Goal: Communication & Community: Share content

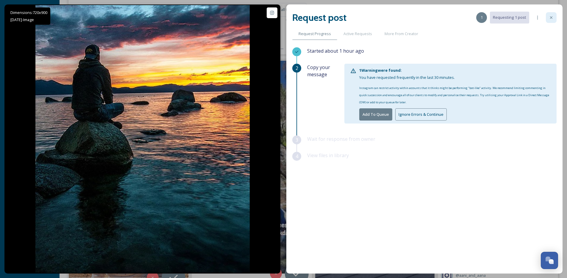
click at [548, 21] on div at bounding box center [551, 17] width 11 height 11
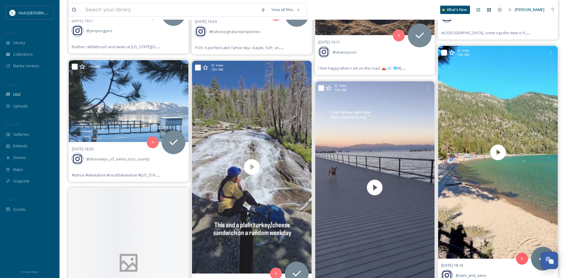
scroll to position [1817, 0]
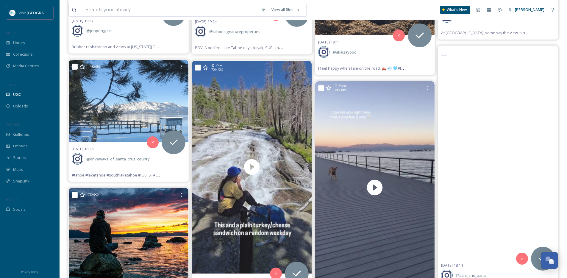
click at [139, 226] on img at bounding box center [129, 262] width 120 height 149
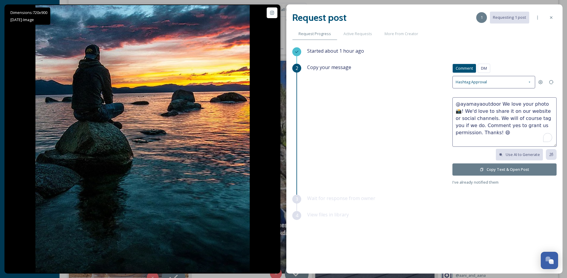
drag, startPoint x: 545, startPoint y: 104, endPoint x: 502, endPoint y: 107, distance: 43.0
click at [502, 107] on textarea "@ayamayaoutdoor We love your photo 📸! We'd love to share it on our website or s…" at bounding box center [505, 121] width 104 height 49
click at [470, 113] on textarea "@ayamayaoutdoor So beautiful! We'd love to share it on our website or social ch…" at bounding box center [505, 121] width 104 height 49
type textarea "@ayamayaoutdoor So beautiful! We'd love to share this on our website or social …"
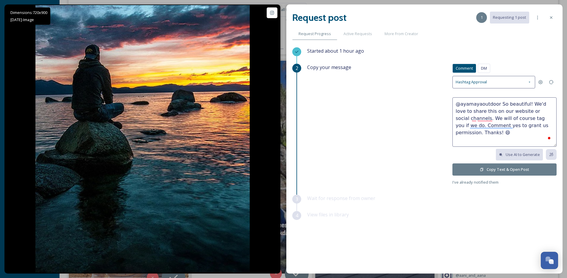
click at [482, 170] on icon at bounding box center [482, 170] width 4 height 4
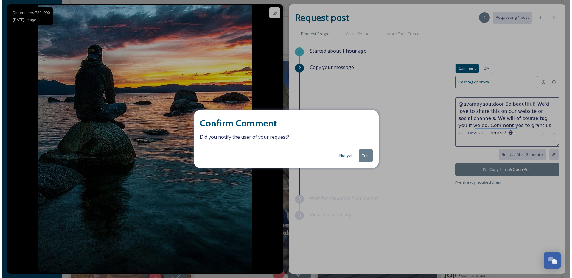
scroll to position [1816, 0]
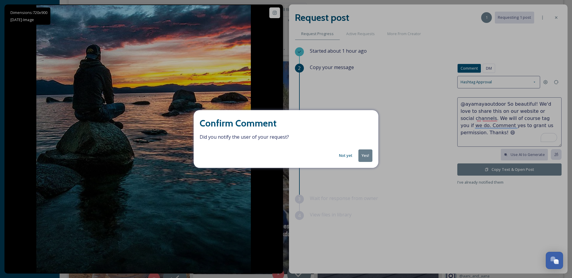
click at [367, 152] on button "Yes!" at bounding box center [365, 155] width 14 height 12
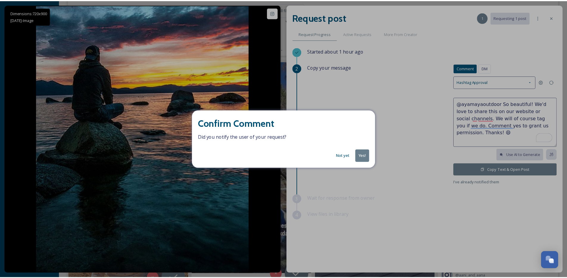
scroll to position [1817, 0]
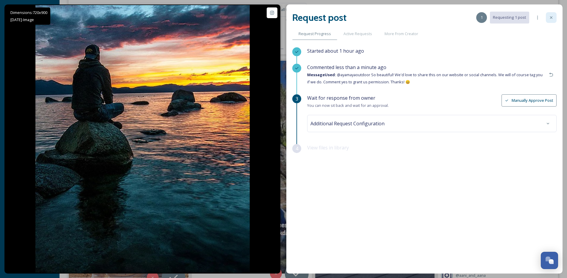
click at [552, 18] on icon at bounding box center [551, 17] width 5 height 5
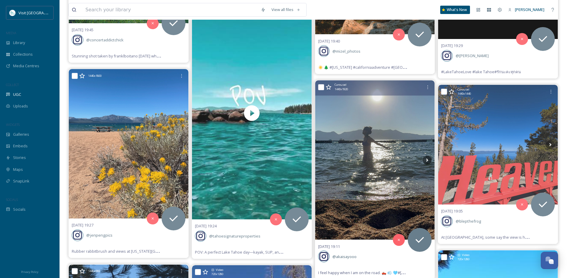
scroll to position [1611, 0]
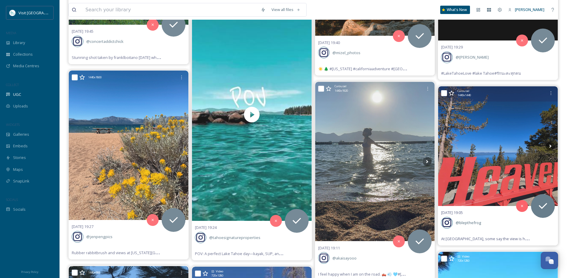
click at [517, 160] on img at bounding box center [498, 146] width 120 height 120
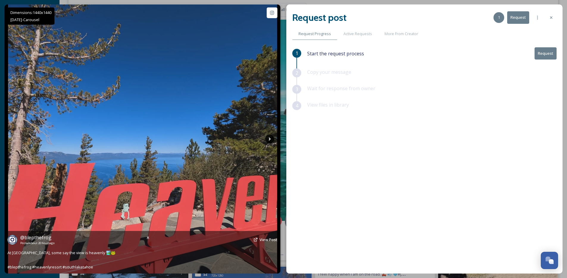
click at [268, 138] on icon at bounding box center [269, 139] width 9 height 9
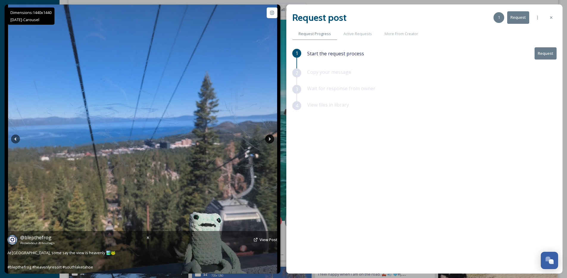
click at [268, 138] on icon at bounding box center [269, 139] width 9 height 9
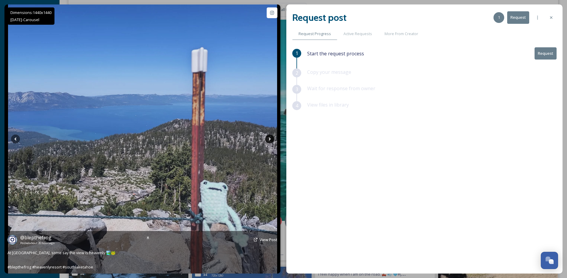
click at [268, 138] on icon at bounding box center [269, 139] width 9 height 9
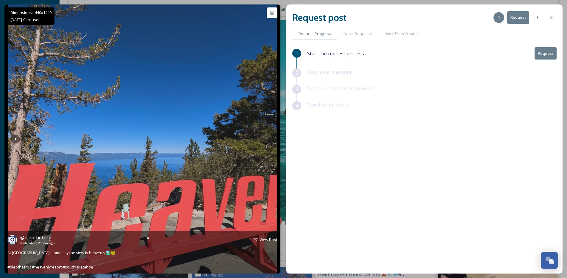
click at [268, 138] on icon at bounding box center [269, 139] width 9 height 9
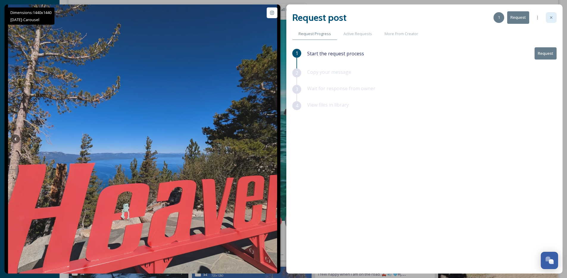
click at [553, 16] on icon at bounding box center [551, 17] width 5 height 5
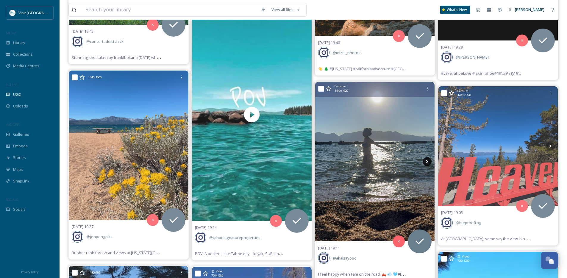
click at [430, 161] on icon at bounding box center [427, 161] width 9 height 9
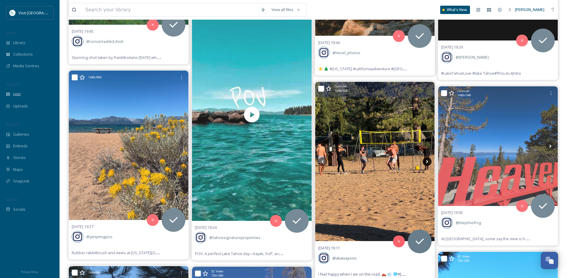
click at [430, 161] on icon at bounding box center [427, 161] width 9 height 9
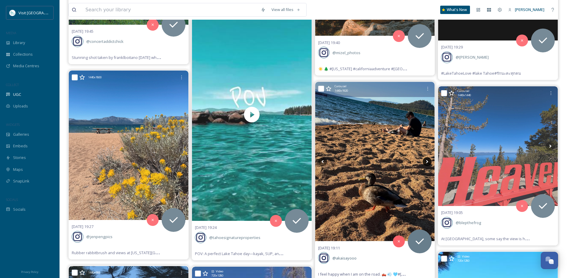
click at [430, 161] on icon at bounding box center [427, 161] width 9 height 9
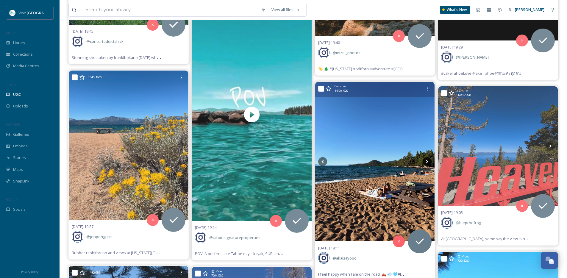
click at [430, 161] on icon at bounding box center [427, 161] width 9 height 9
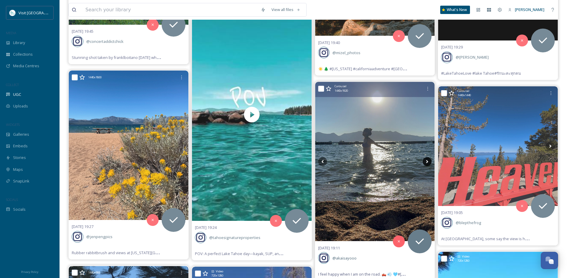
click at [430, 161] on icon at bounding box center [427, 161] width 9 height 9
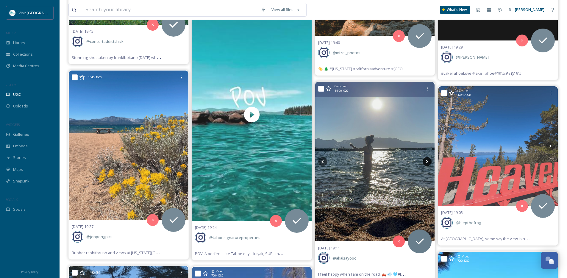
click at [429, 161] on icon at bounding box center [427, 161] width 9 height 9
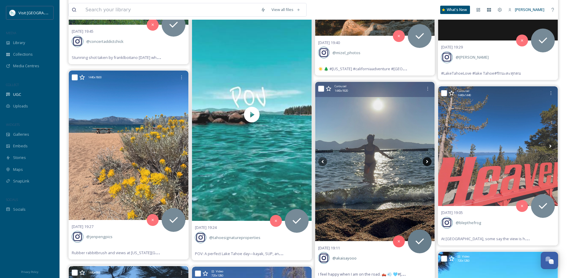
click at [429, 161] on icon at bounding box center [427, 161] width 9 height 9
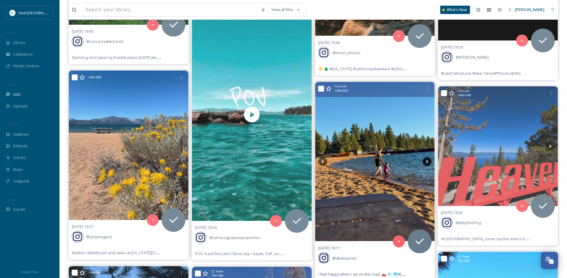
click at [429, 161] on icon at bounding box center [427, 161] width 9 height 9
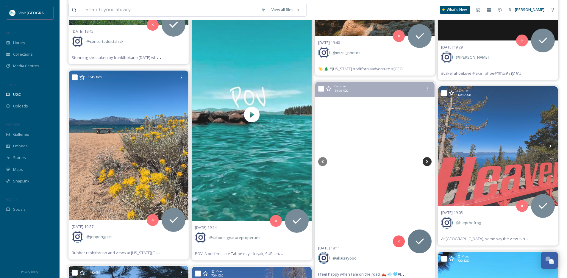
click at [429, 161] on icon at bounding box center [427, 161] width 9 height 9
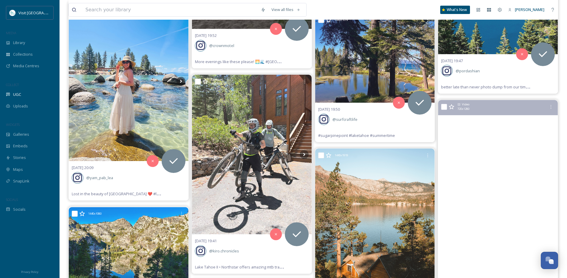
scroll to position [1334, 0]
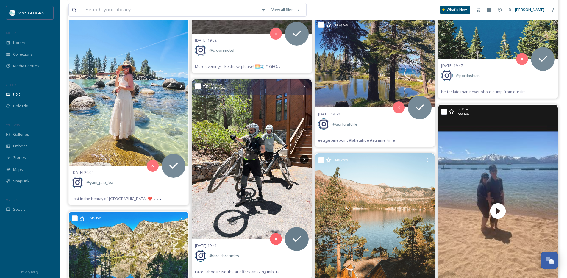
click at [306, 159] on icon at bounding box center [304, 159] width 9 height 9
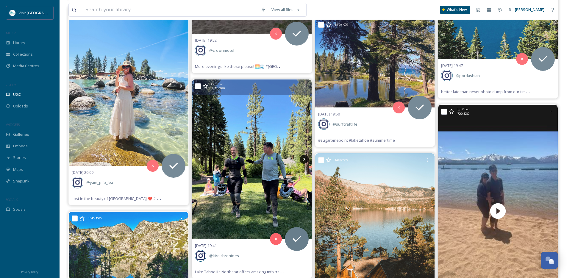
click at [306, 159] on icon at bounding box center [304, 159] width 9 height 9
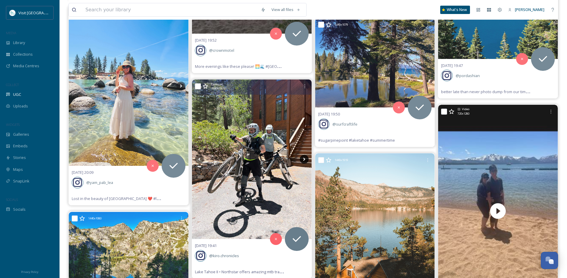
click at [306, 159] on icon at bounding box center [304, 159] width 9 height 9
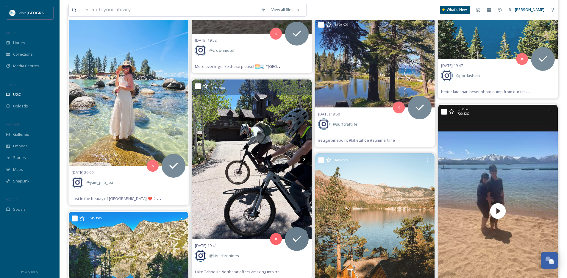
click at [306, 159] on icon at bounding box center [304, 159] width 9 height 9
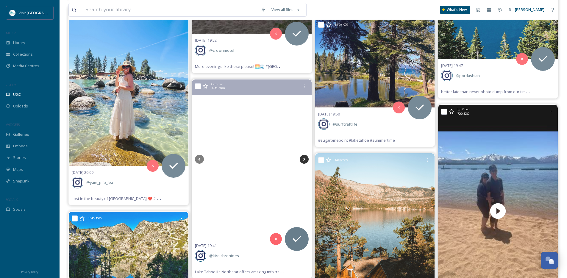
click at [306, 159] on icon at bounding box center [304, 159] width 9 height 9
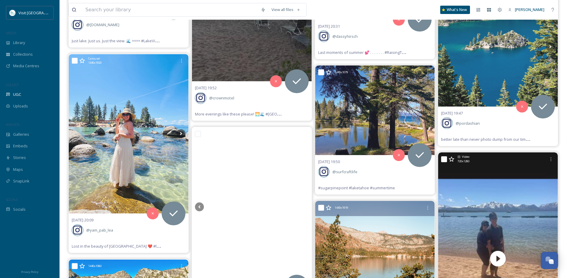
scroll to position [1261, 0]
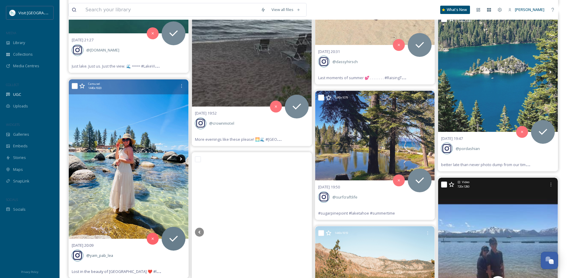
click at [181, 158] on icon at bounding box center [181, 159] width 2 height 3
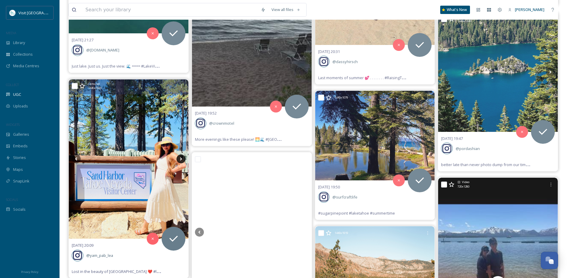
click at [181, 158] on icon at bounding box center [181, 159] width 2 height 3
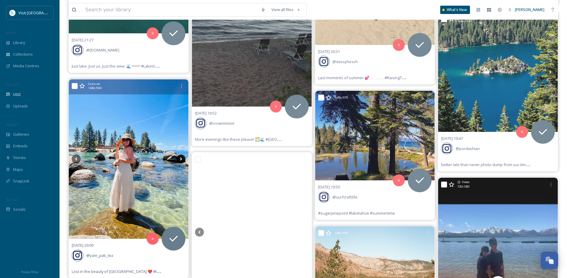
click at [181, 158] on icon at bounding box center [181, 159] width 2 height 3
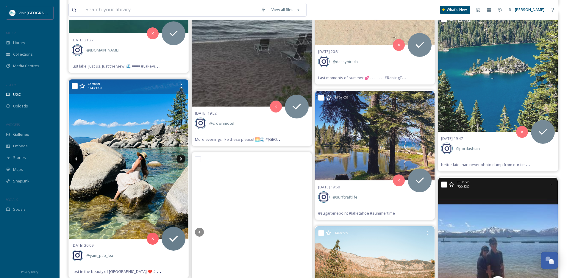
click at [181, 158] on icon at bounding box center [181, 159] width 2 height 3
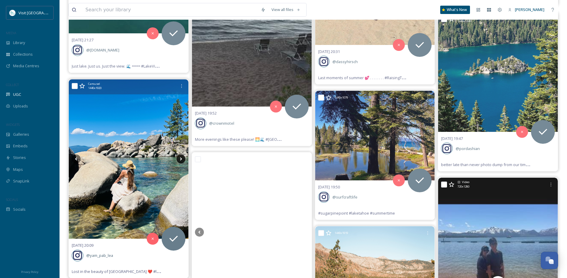
click at [181, 158] on icon at bounding box center [181, 159] width 2 height 3
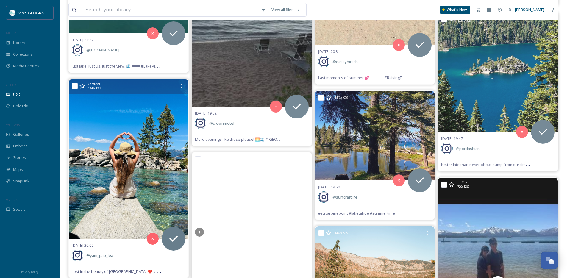
click at [181, 158] on icon at bounding box center [181, 159] width 2 height 3
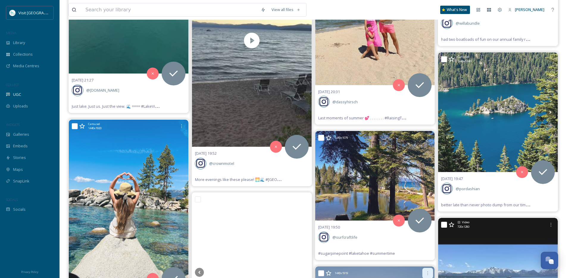
scroll to position [1220, 0]
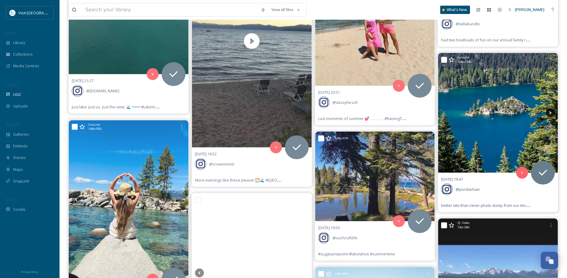
click at [550, 113] on icon at bounding box center [550, 112] width 9 height 9
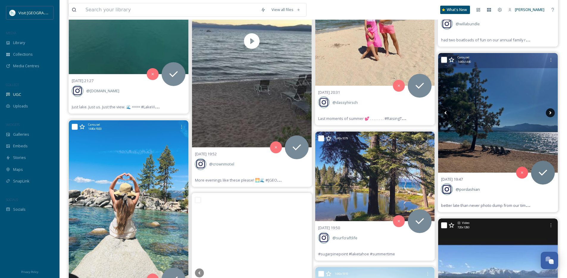
click at [550, 113] on icon at bounding box center [550, 112] width 9 height 9
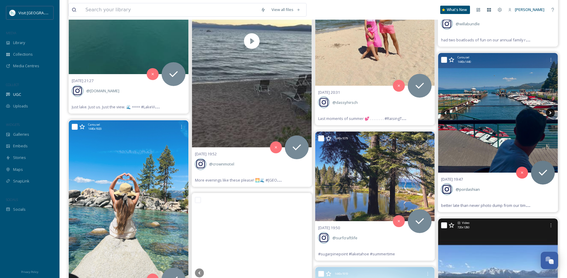
click at [550, 113] on icon at bounding box center [550, 112] width 9 height 9
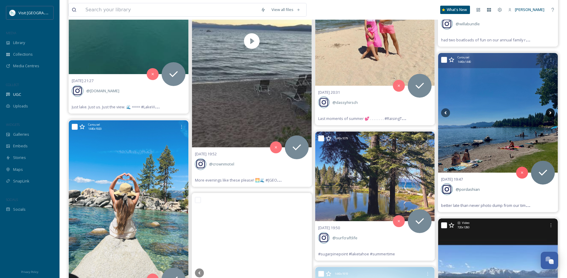
click at [550, 113] on icon at bounding box center [550, 112] width 9 height 9
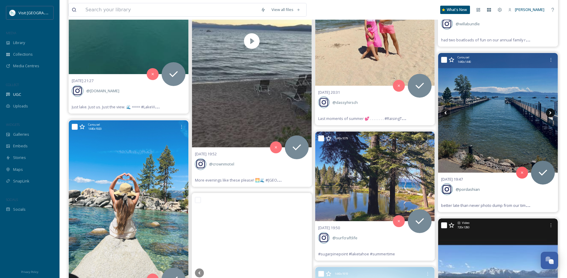
click at [550, 113] on icon at bounding box center [550, 112] width 9 height 9
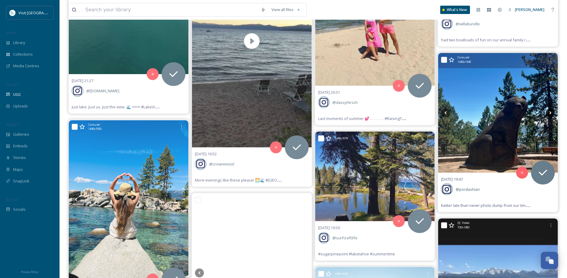
click at [550, 113] on icon at bounding box center [550, 112] width 9 height 9
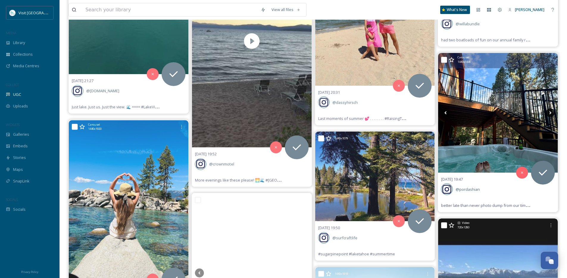
click at [550, 113] on icon at bounding box center [550, 112] width 9 height 9
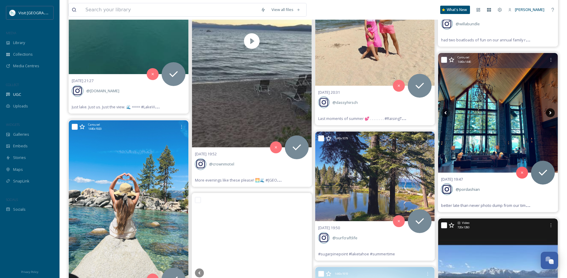
click at [550, 113] on icon at bounding box center [550, 112] width 9 height 9
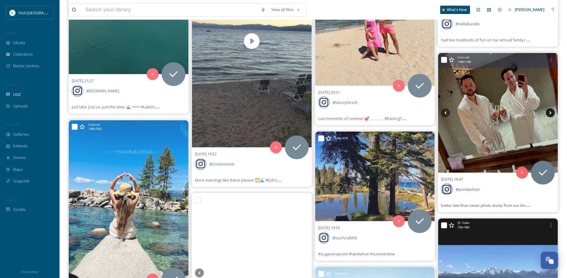
click at [550, 113] on icon at bounding box center [550, 112] width 9 height 9
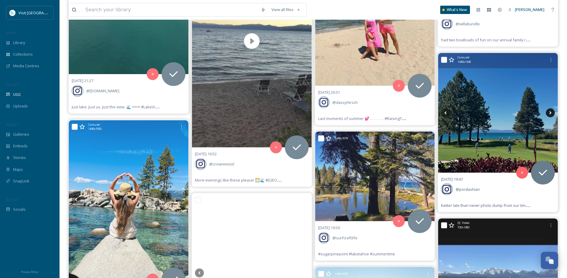
click at [550, 113] on icon at bounding box center [550, 112] width 9 height 9
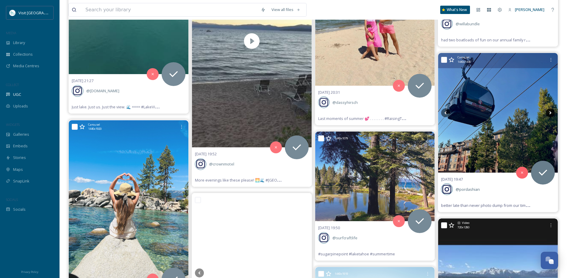
click at [550, 113] on icon at bounding box center [550, 112] width 9 height 9
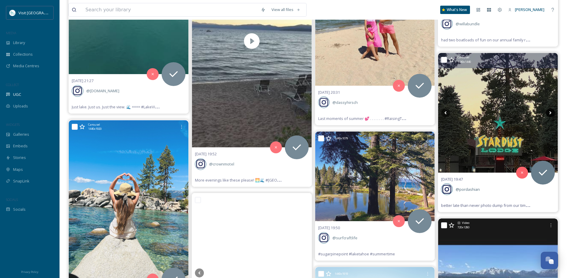
click at [550, 113] on icon at bounding box center [550, 112] width 9 height 9
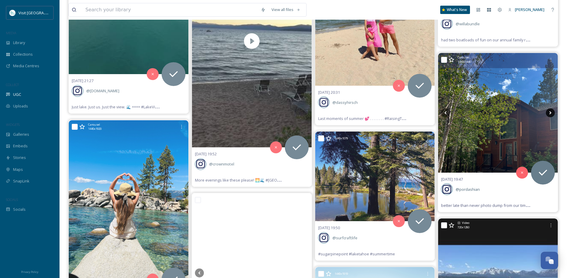
click at [550, 113] on icon at bounding box center [550, 112] width 9 height 9
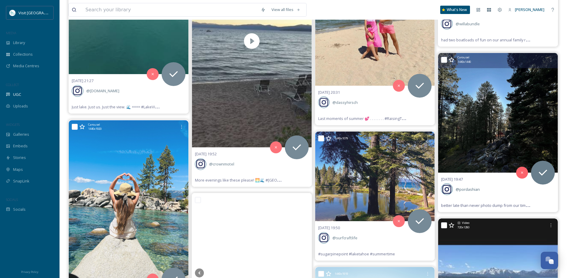
click at [550, 113] on icon at bounding box center [550, 112] width 9 height 9
click at [495, 136] on img at bounding box center [498, 113] width 120 height 120
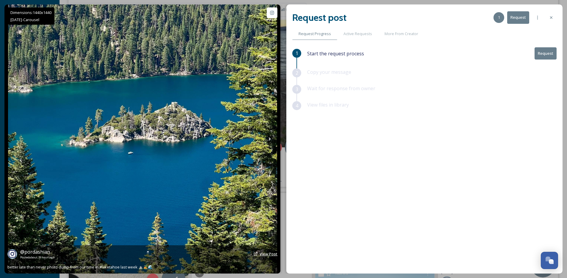
click at [271, 255] on span "View Post" at bounding box center [269, 253] width 18 height 5
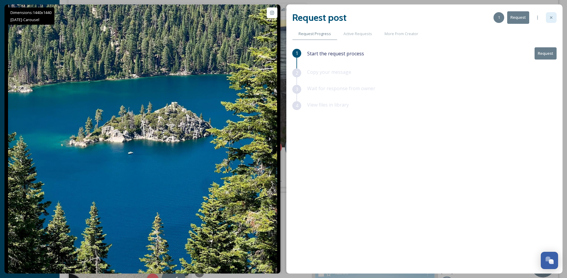
click at [553, 17] on icon at bounding box center [551, 17] width 5 height 5
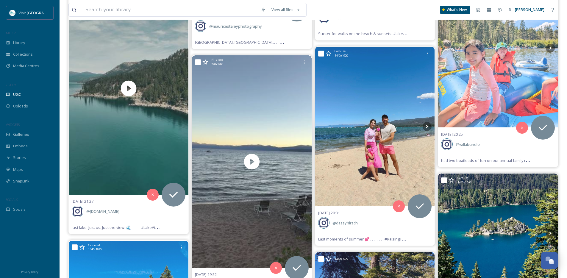
scroll to position [1098, 0]
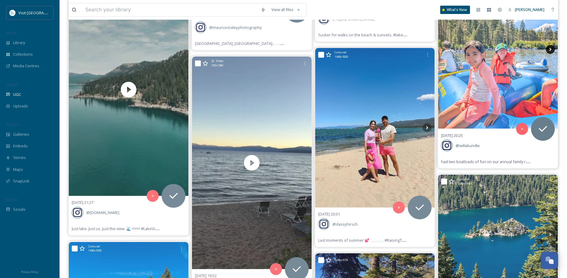
click at [552, 50] on icon at bounding box center [550, 49] width 9 height 9
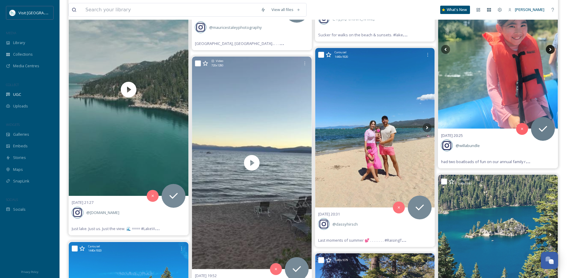
click at [552, 50] on icon at bounding box center [550, 49] width 9 height 9
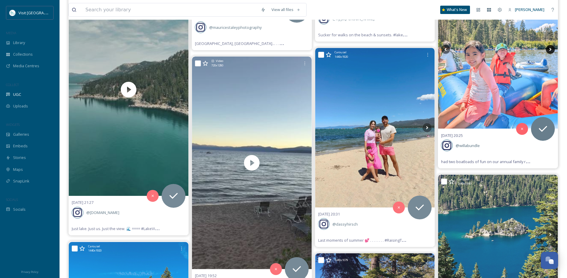
click at [552, 50] on icon at bounding box center [550, 49] width 9 height 9
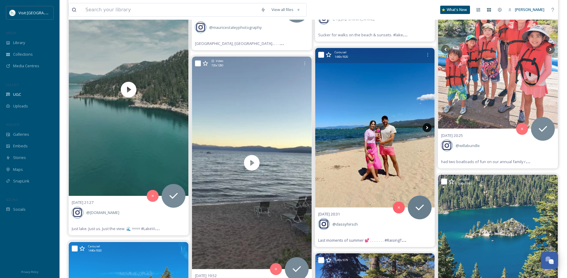
click at [428, 126] on icon at bounding box center [427, 127] width 9 height 9
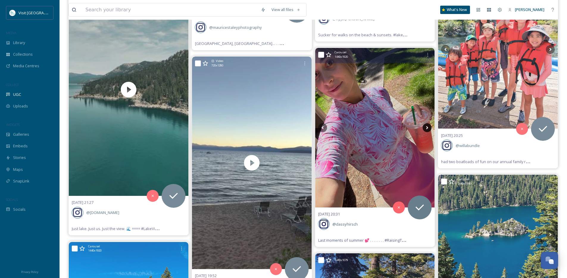
click at [428, 126] on icon at bounding box center [427, 127] width 9 height 9
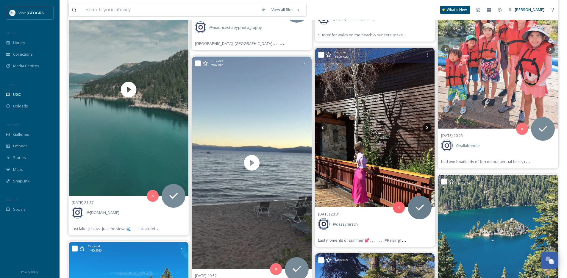
click at [428, 126] on icon at bounding box center [427, 127] width 9 height 9
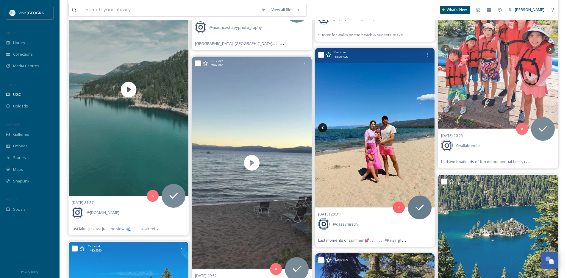
click at [325, 127] on icon at bounding box center [322, 127] width 9 height 9
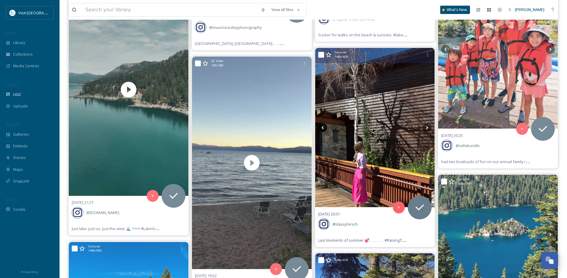
click at [325, 127] on icon at bounding box center [322, 127] width 9 height 9
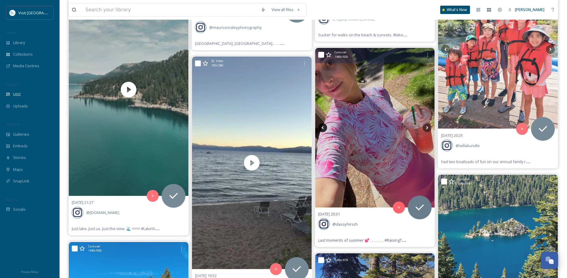
click at [325, 127] on icon at bounding box center [322, 127] width 9 height 9
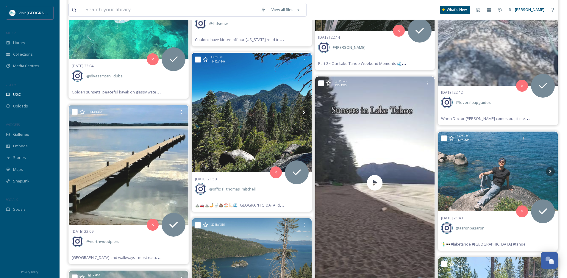
scroll to position [806, 0]
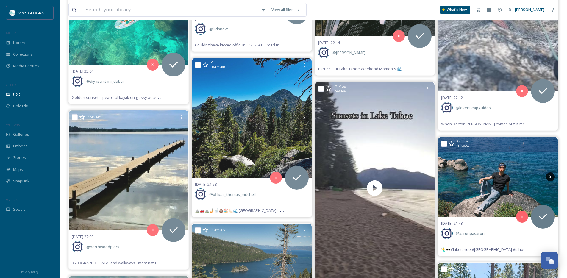
click at [548, 176] on icon at bounding box center [550, 176] width 9 height 9
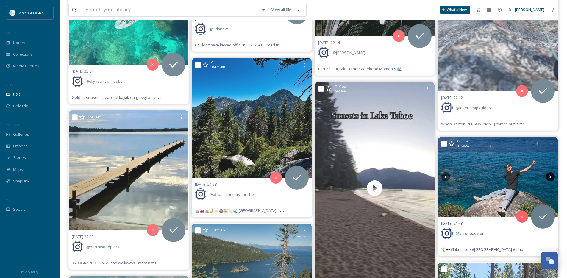
click at [548, 176] on icon at bounding box center [550, 176] width 9 height 9
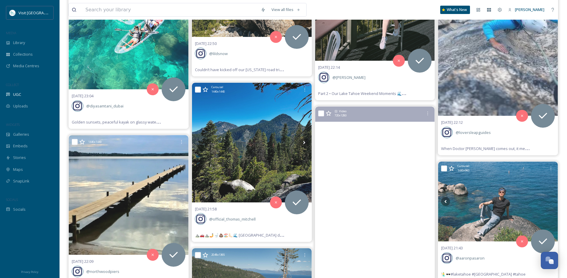
scroll to position [780, 0]
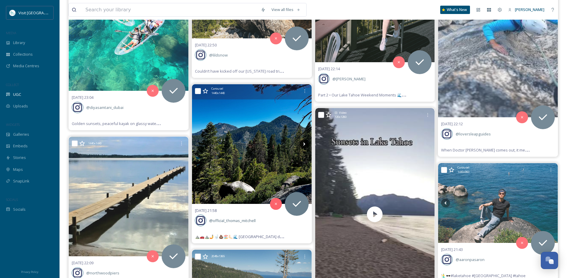
click at [304, 144] on icon at bounding box center [304, 143] width 2 height 3
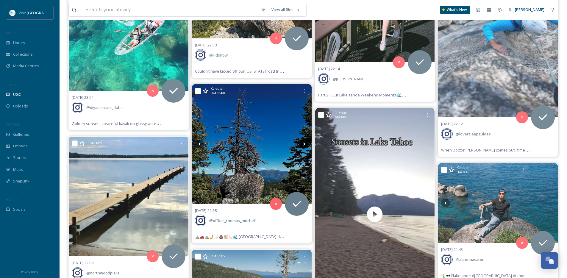
click at [304, 144] on icon at bounding box center [304, 143] width 2 height 3
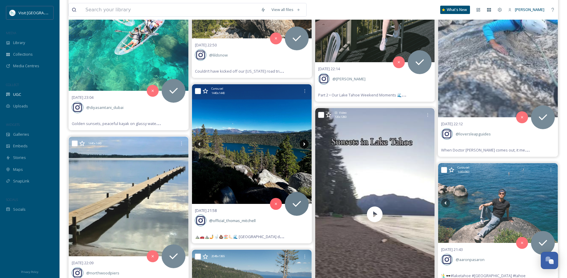
click at [304, 144] on icon at bounding box center [304, 143] width 2 height 3
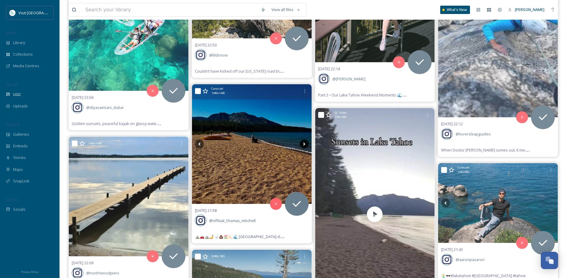
click at [304, 144] on icon at bounding box center [304, 143] width 2 height 3
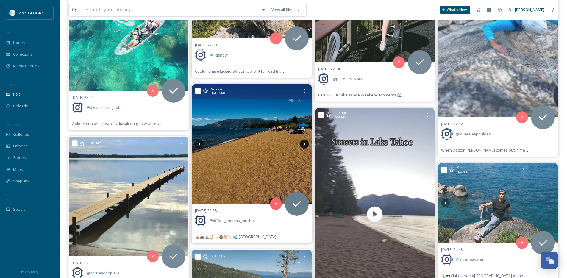
click at [304, 144] on icon at bounding box center [304, 143] width 2 height 3
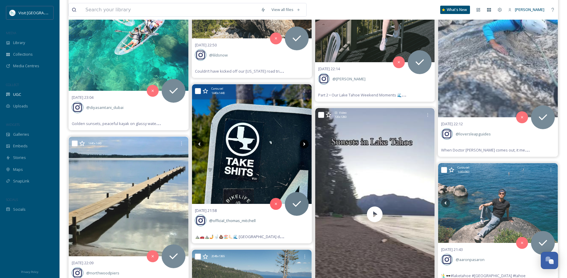
click at [304, 144] on icon at bounding box center [304, 143] width 2 height 3
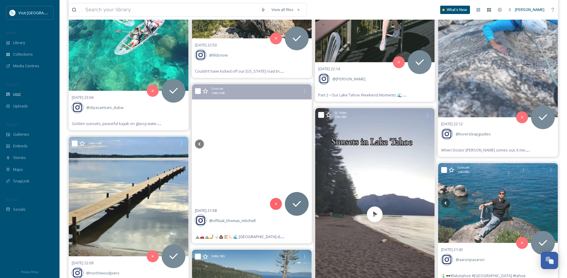
click at [304, 144] on icon at bounding box center [304, 143] width 2 height 3
click at [200, 143] on icon at bounding box center [199, 143] width 2 height 3
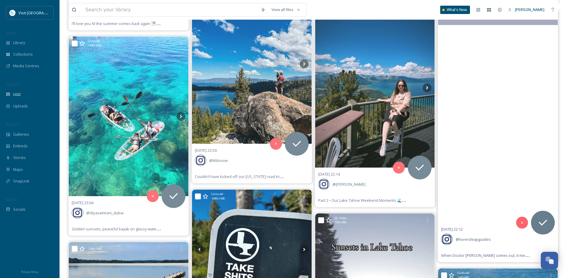
scroll to position [672, 0]
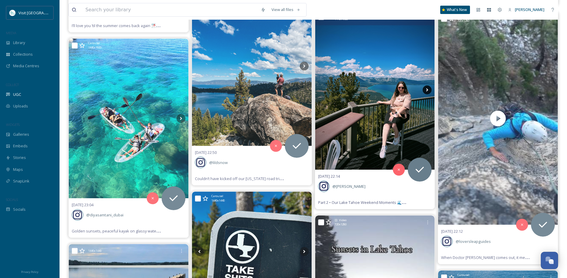
click at [425, 90] on icon at bounding box center [427, 89] width 9 height 9
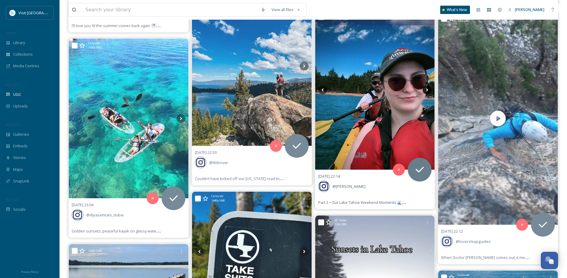
click at [425, 90] on icon at bounding box center [427, 89] width 9 height 9
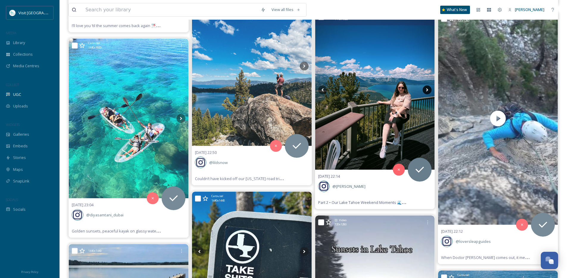
click at [425, 90] on icon at bounding box center [427, 89] width 9 height 9
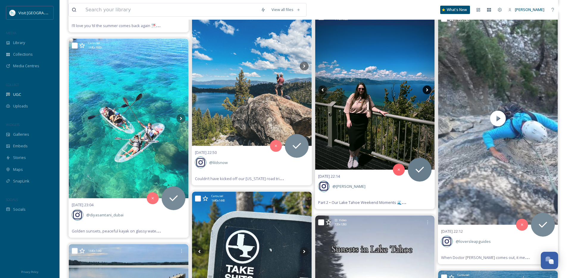
click at [425, 90] on icon at bounding box center [427, 89] width 9 height 9
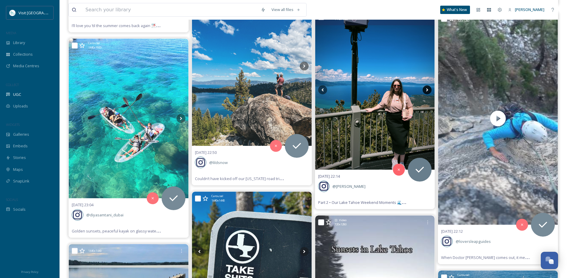
click at [425, 90] on icon at bounding box center [427, 89] width 9 height 9
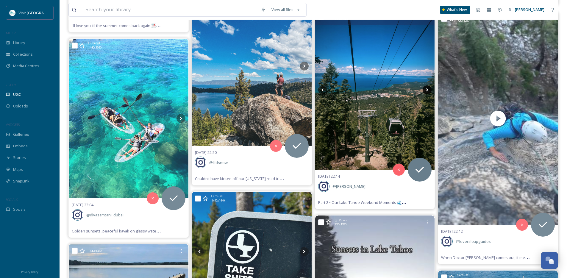
click at [425, 90] on icon at bounding box center [427, 89] width 9 height 9
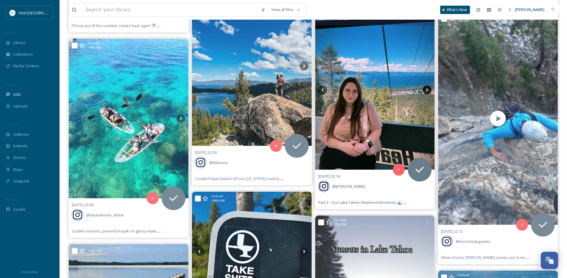
click at [425, 90] on icon at bounding box center [427, 89] width 9 height 9
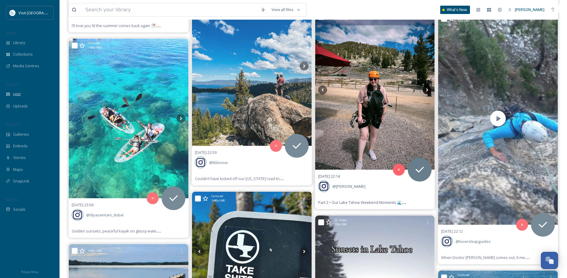
click at [425, 90] on icon at bounding box center [427, 89] width 9 height 9
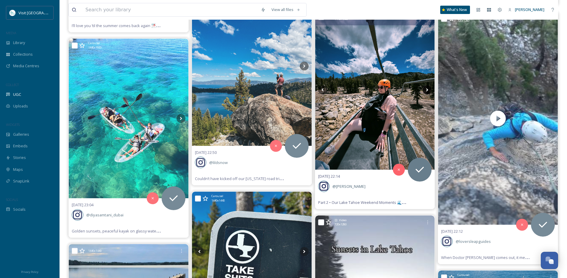
click at [425, 91] on icon at bounding box center [427, 89] width 9 height 9
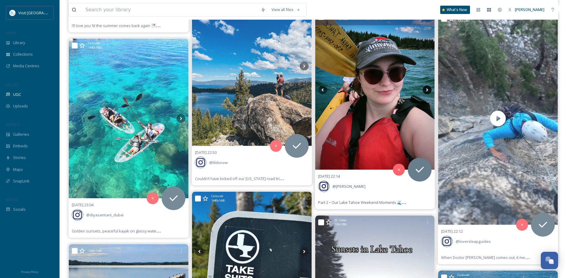
click at [425, 90] on icon at bounding box center [427, 89] width 9 height 9
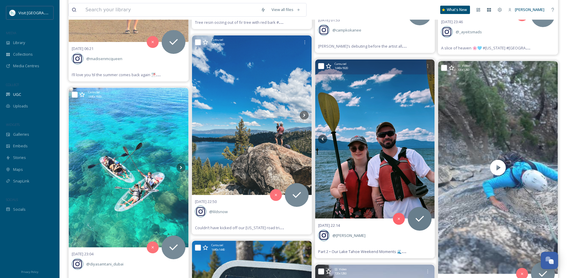
scroll to position [607, 0]
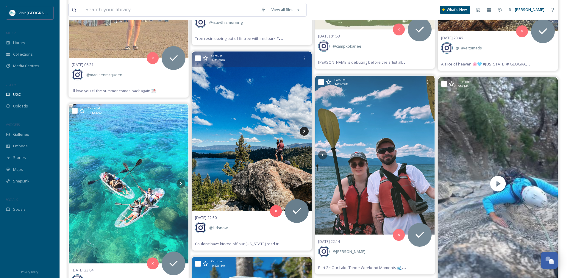
click at [305, 130] on icon at bounding box center [304, 131] width 9 height 9
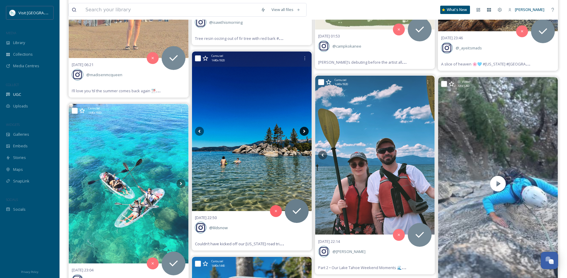
click at [305, 130] on icon at bounding box center [304, 131] width 9 height 9
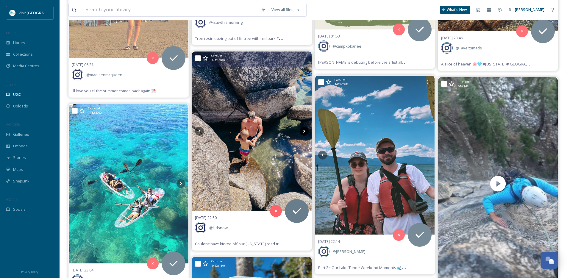
click at [305, 130] on icon at bounding box center [304, 131] width 9 height 9
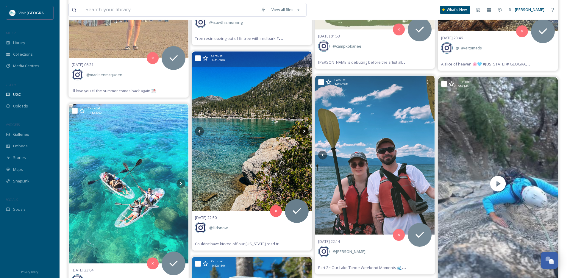
click at [305, 130] on icon at bounding box center [304, 131] width 9 height 9
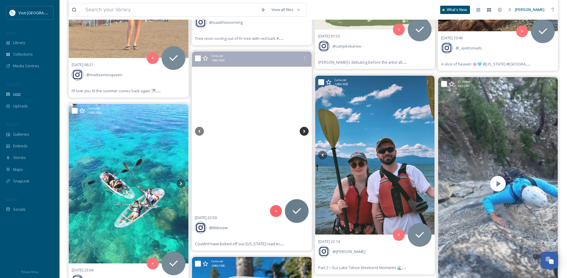
click at [305, 130] on icon at bounding box center [304, 131] width 9 height 9
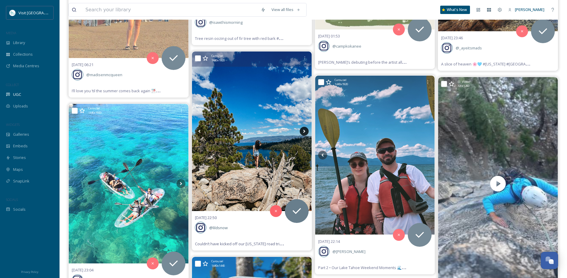
click at [305, 130] on icon at bounding box center [304, 131] width 9 height 9
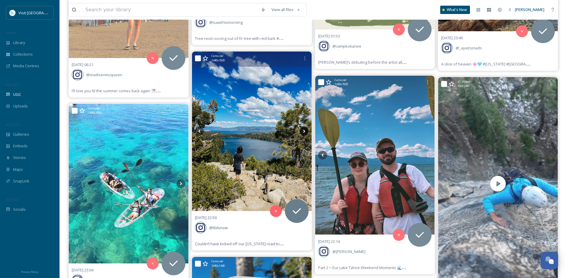
click at [305, 130] on icon at bounding box center [304, 131] width 9 height 9
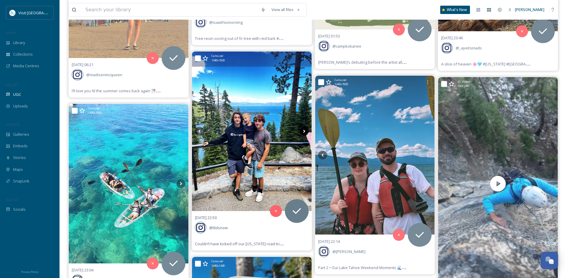
click at [305, 130] on icon at bounding box center [304, 131] width 9 height 9
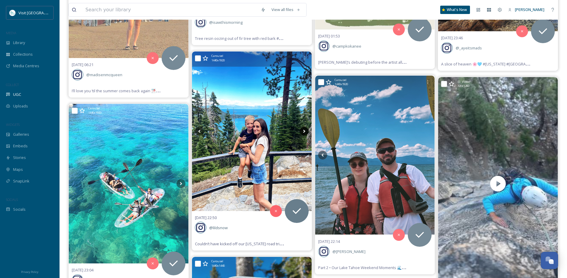
click at [305, 130] on icon at bounding box center [304, 131] width 9 height 9
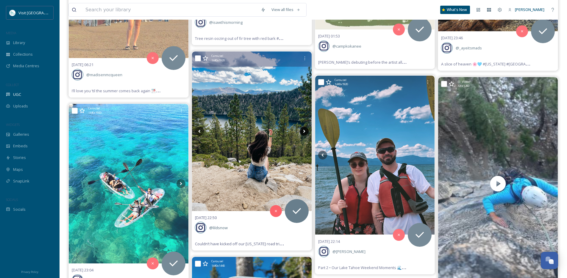
click at [305, 130] on icon at bounding box center [304, 131] width 9 height 9
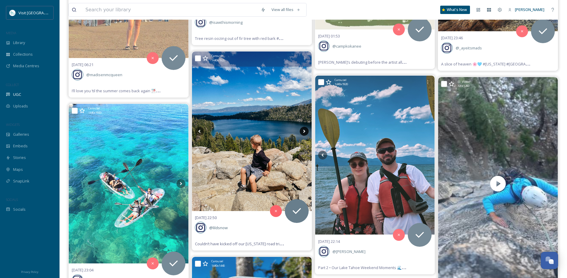
click at [305, 130] on icon at bounding box center [304, 131] width 9 height 9
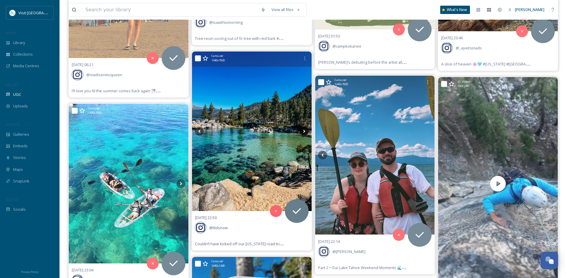
click at [305, 130] on icon at bounding box center [304, 131] width 9 height 9
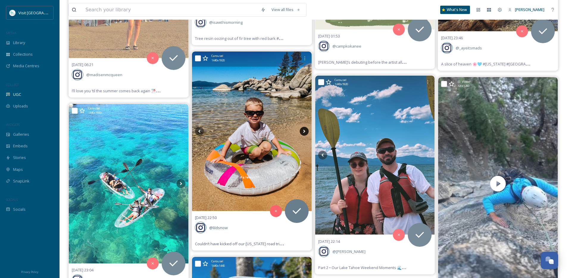
click at [305, 130] on icon at bounding box center [304, 131] width 9 height 9
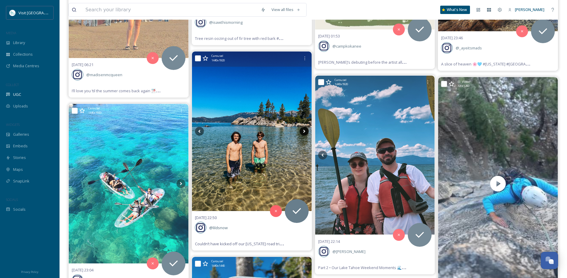
click at [305, 130] on icon at bounding box center [304, 131] width 9 height 9
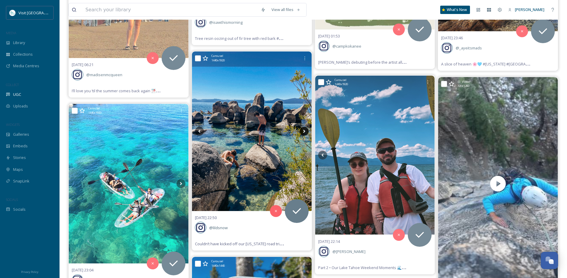
click at [305, 130] on icon at bounding box center [304, 131] width 9 height 9
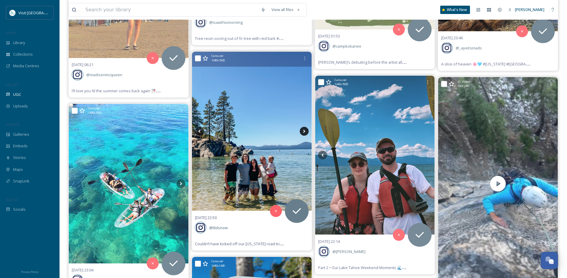
click at [305, 130] on icon at bounding box center [304, 131] width 9 height 9
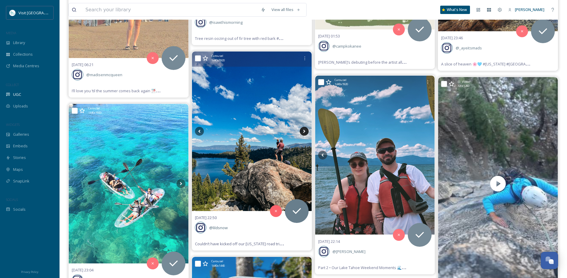
click at [305, 130] on icon at bounding box center [304, 131] width 9 height 9
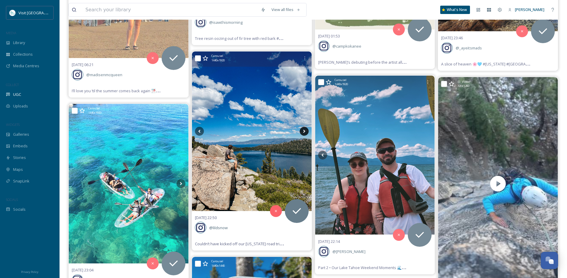
click at [303, 132] on icon at bounding box center [304, 131] width 9 height 9
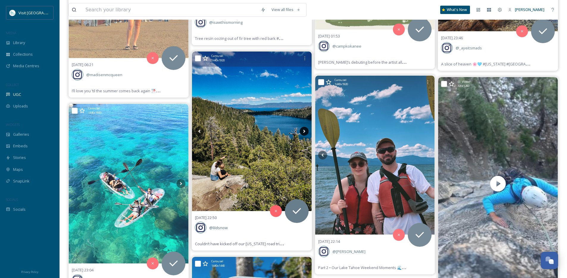
click at [303, 132] on icon at bounding box center [304, 131] width 9 height 9
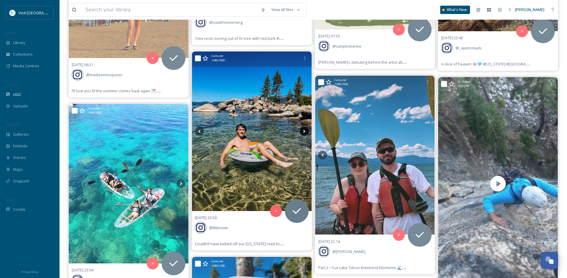
click at [303, 132] on icon at bounding box center [304, 131] width 9 height 9
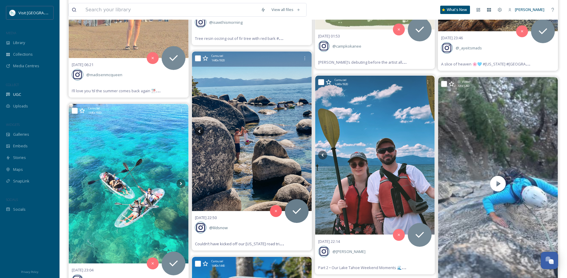
click at [303, 132] on icon at bounding box center [304, 131] width 9 height 9
click at [198, 130] on icon at bounding box center [199, 131] width 9 height 9
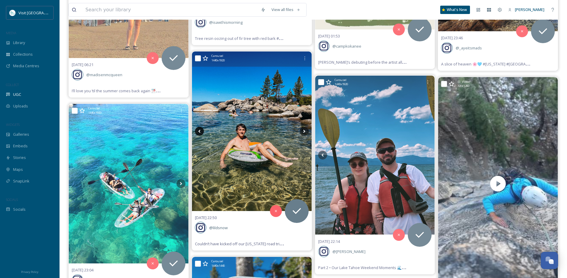
click at [198, 130] on icon at bounding box center [199, 131] width 9 height 9
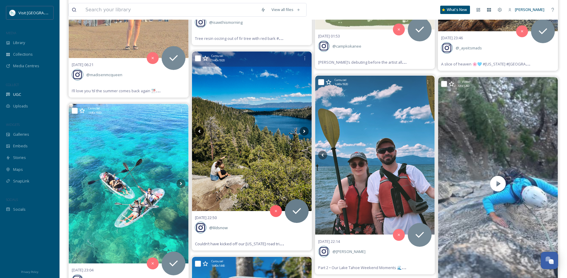
click at [198, 130] on icon at bounding box center [199, 131] width 9 height 9
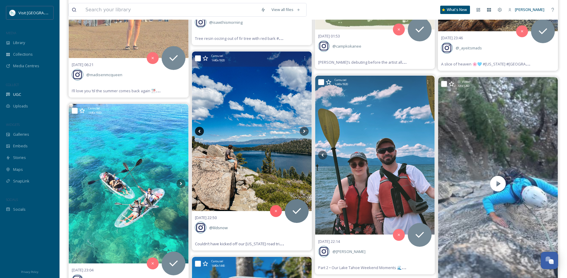
click at [198, 130] on icon at bounding box center [199, 131] width 9 height 9
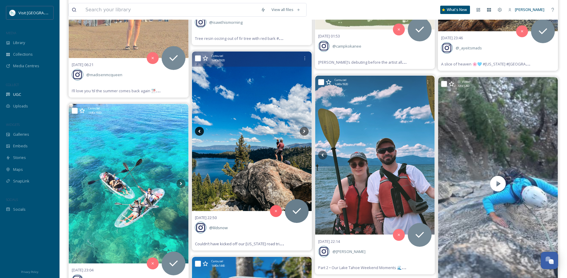
click at [198, 130] on icon at bounding box center [199, 131] width 9 height 9
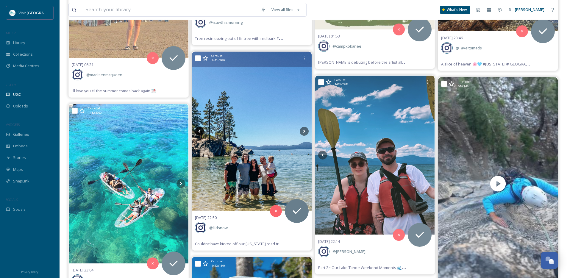
click at [198, 130] on icon at bounding box center [199, 131] width 9 height 9
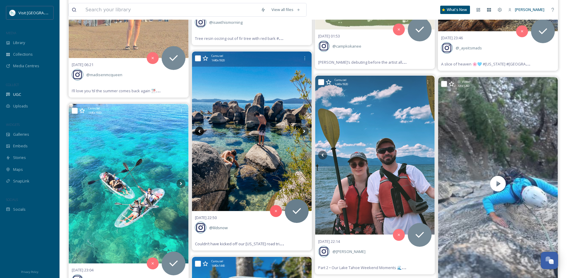
click at [198, 130] on icon at bounding box center [199, 131] width 9 height 9
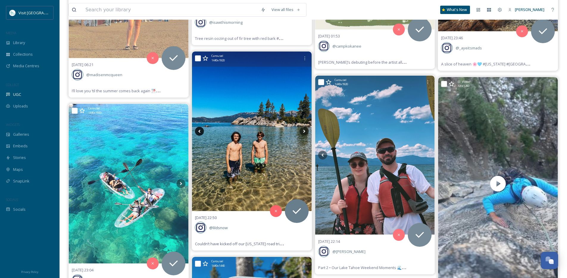
click at [198, 130] on icon at bounding box center [199, 131] width 9 height 9
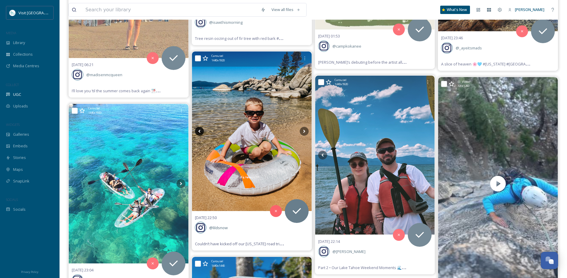
click at [198, 130] on icon at bounding box center [199, 131] width 9 height 9
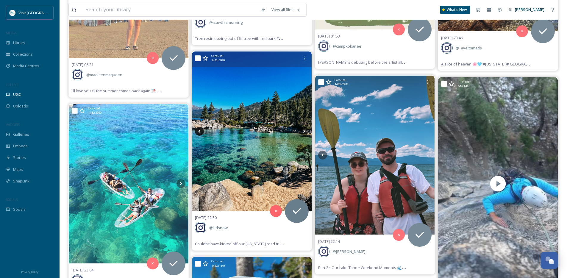
click at [198, 130] on icon at bounding box center [199, 131] width 9 height 9
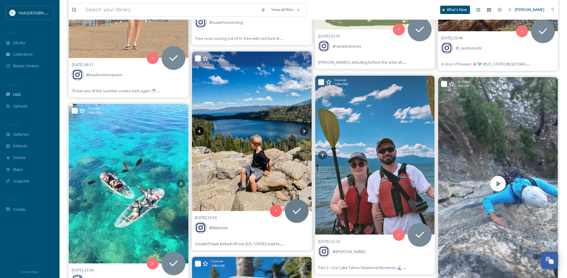
click at [198, 130] on icon at bounding box center [199, 131] width 9 height 9
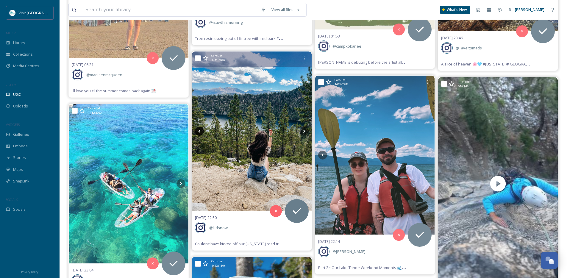
click at [198, 130] on icon at bounding box center [199, 131] width 9 height 9
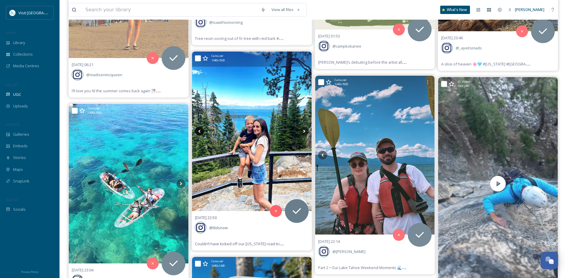
click at [198, 130] on icon at bounding box center [199, 131] width 9 height 9
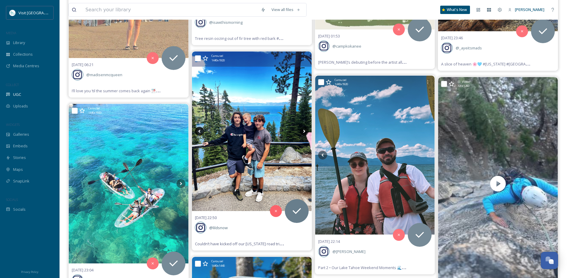
click at [198, 130] on icon at bounding box center [199, 131] width 9 height 9
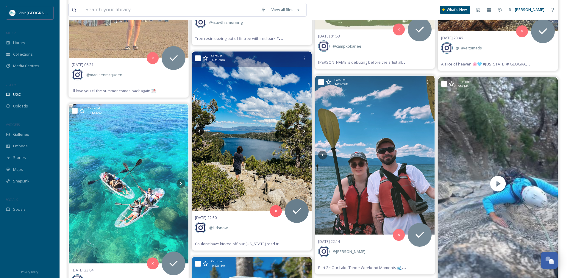
click at [198, 130] on icon at bounding box center [199, 131] width 9 height 9
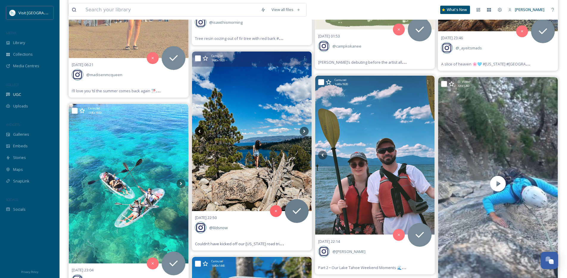
click at [198, 130] on icon at bounding box center [199, 131] width 9 height 9
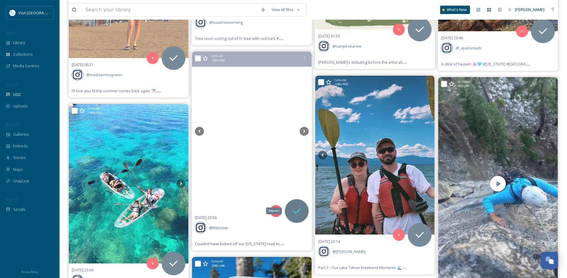
click at [298, 206] on icon at bounding box center [297, 211] width 12 height 12
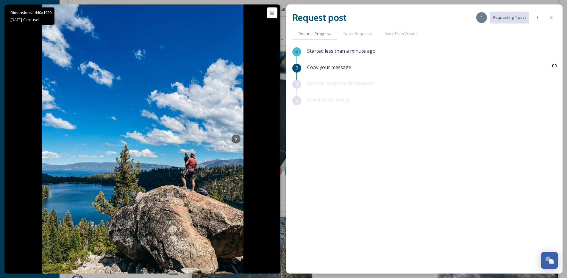
click at [296, 216] on div "Started less than a minute ago 2 Copy your message 3 Wait for response from own…" at bounding box center [424, 144] width 264 height 195
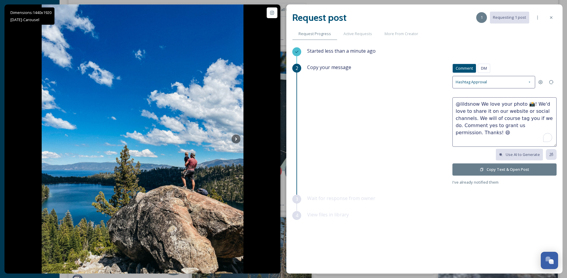
drag, startPoint x: 485, startPoint y: 103, endPoint x: 480, endPoint y: 103, distance: 5.7
click at [480, 103] on textarea "@lildsnow We love your photo 📸! We'd love to share it on our website or social …" at bounding box center [505, 121] width 104 height 49
click at [486, 110] on textarea "@lildsnow Beautiful photos & family! We'd love to share it on our website or so…" at bounding box center [505, 121] width 104 height 49
type textarea "@lildsnow Beautiful photos & family! We'd love to share one or two of these on …"
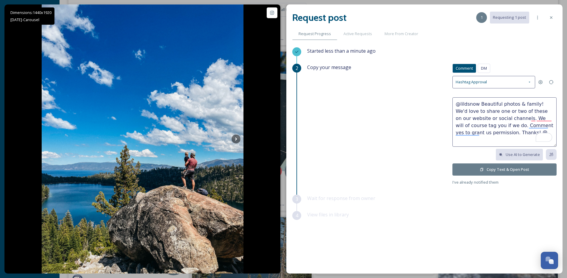
click at [489, 174] on button "Copy Text & Open Post" at bounding box center [505, 169] width 104 height 12
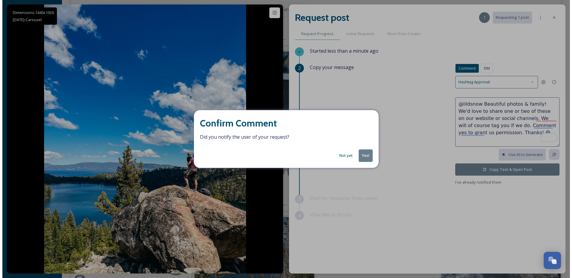
scroll to position [606, 0]
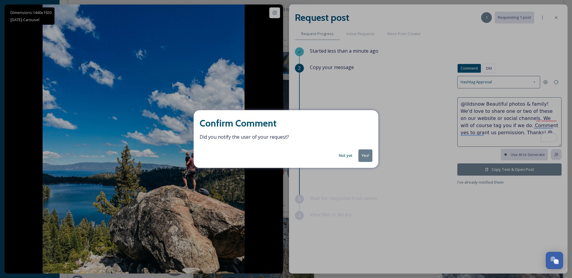
click at [363, 159] on button "Yes!" at bounding box center [365, 155] width 14 height 12
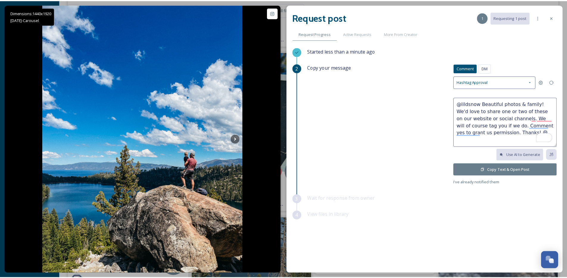
scroll to position [607, 0]
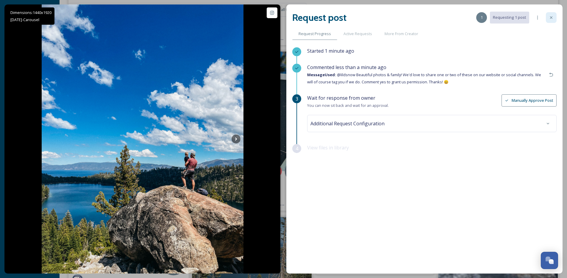
click at [550, 18] on icon at bounding box center [551, 17] width 5 height 5
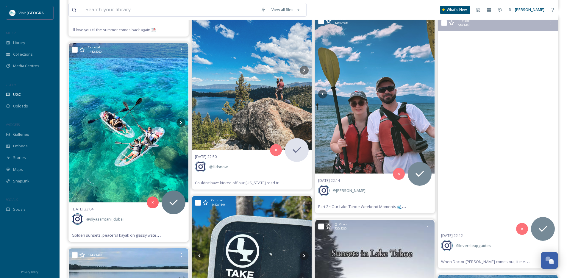
scroll to position [672, 0]
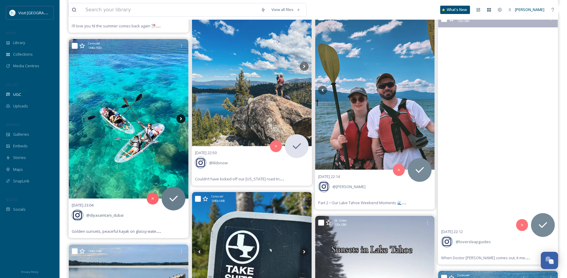
click at [180, 120] on icon at bounding box center [181, 118] width 9 height 9
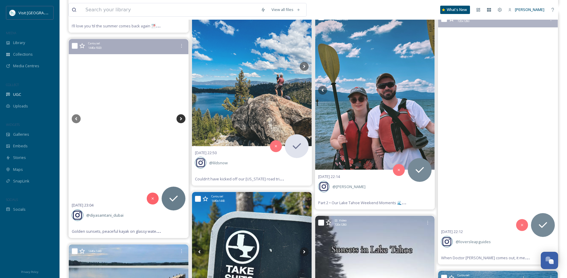
click at [180, 120] on icon at bounding box center [181, 118] width 9 height 9
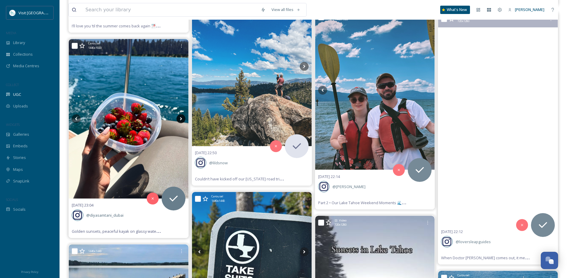
click at [180, 120] on icon at bounding box center [181, 118] width 9 height 9
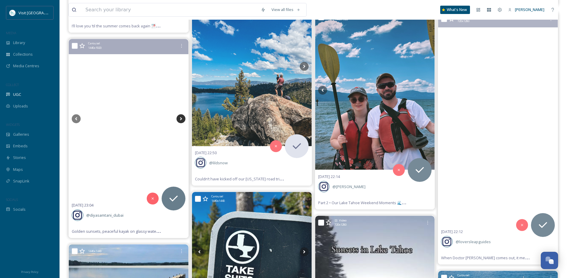
click at [180, 120] on icon at bounding box center [181, 118] width 9 height 9
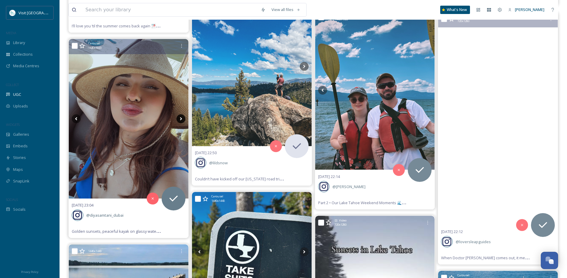
click at [180, 120] on icon at bounding box center [181, 118] width 9 height 9
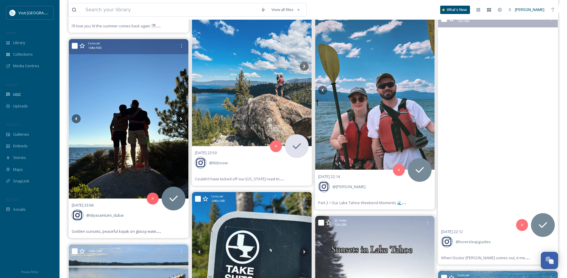
click at [180, 120] on icon at bounding box center [181, 118] width 9 height 9
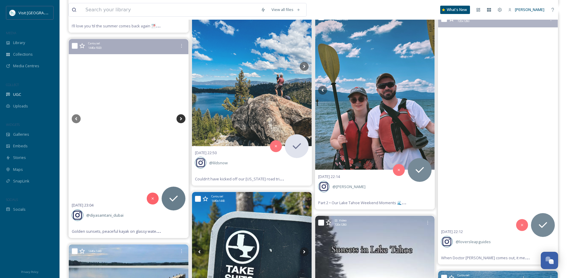
click at [180, 120] on icon at bounding box center [181, 118] width 9 height 9
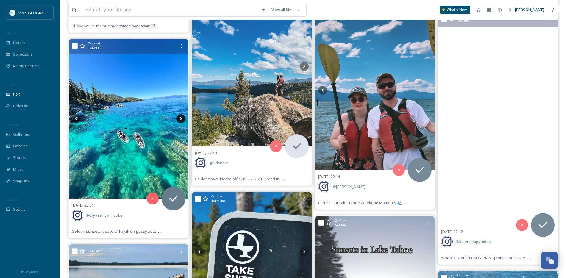
click at [180, 120] on icon at bounding box center [181, 118] width 9 height 9
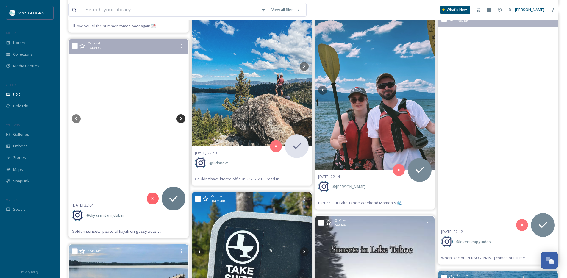
click at [180, 120] on icon at bounding box center [181, 118] width 9 height 9
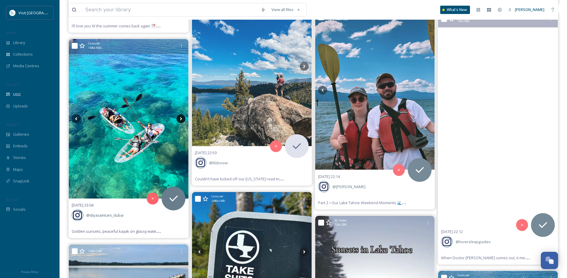
click at [180, 120] on icon at bounding box center [181, 118] width 9 height 9
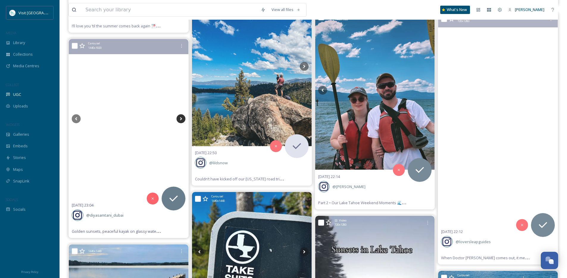
click at [180, 120] on icon at bounding box center [181, 118] width 9 height 9
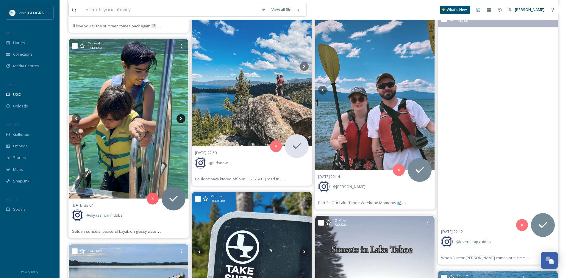
click at [180, 120] on icon at bounding box center [181, 118] width 9 height 9
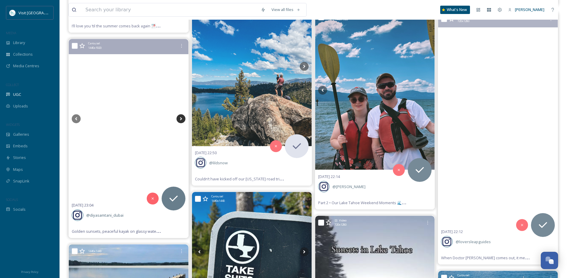
click at [180, 120] on icon at bounding box center [181, 118] width 9 height 9
click at [79, 117] on icon at bounding box center [76, 118] width 9 height 9
click at [172, 205] on div at bounding box center [174, 199] width 24 height 24
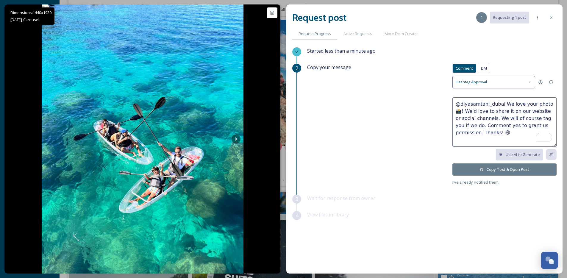
drag, startPoint x: 503, startPoint y: 104, endPoint x: 550, endPoint y: 105, distance: 46.8
click at [550, 105] on textarea "@diyasamtani_dubai We love your photo 📸! We'd love to share it on our website o…" at bounding box center [505, 121] width 104 height 49
click at [474, 112] on textarea "@diyasamtani_dubai Love these! We'd love to share it on our website or social c…" at bounding box center [505, 121] width 104 height 49
type textarea "@diyasamtani_dubai Love these! We'd love to share one or two on our website or …"
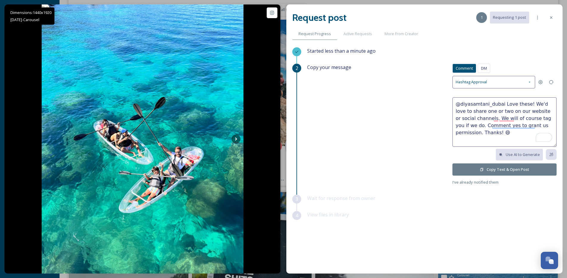
click at [487, 169] on button "Copy Text & Open Post" at bounding box center [505, 169] width 104 height 12
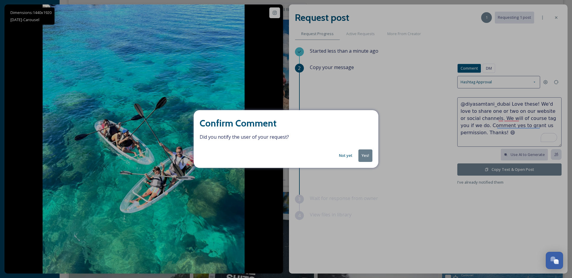
click at [367, 159] on button "Yes!" at bounding box center [365, 155] width 14 height 12
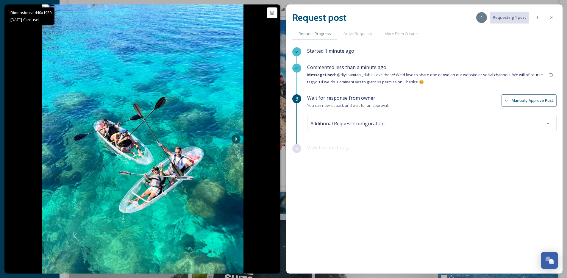
click at [552, 15] on icon at bounding box center [551, 17] width 5 height 5
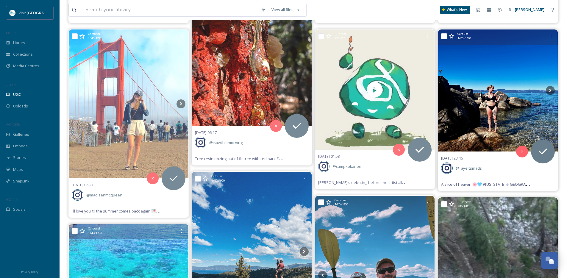
scroll to position [485, 0]
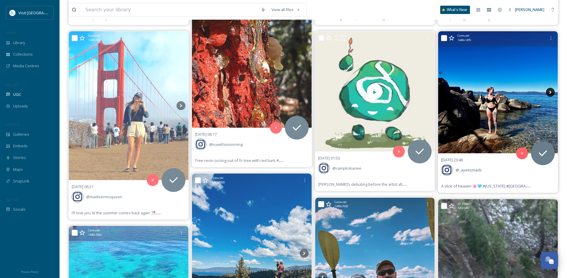
click at [554, 88] on icon at bounding box center [550, 92] width 9 height 9
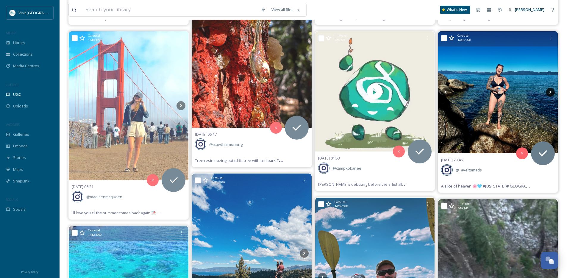
click at [549, 91] on icon at bounding box center [550, 92] width 9 height 9
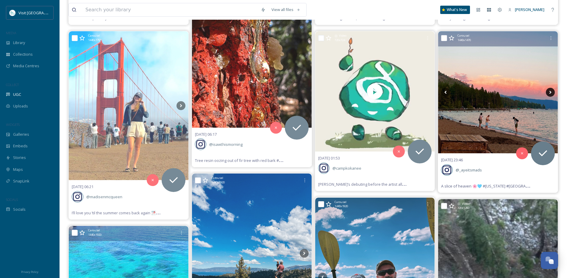
click at [549, 91] on icon at bounding box center [550, 92] width 9 height 9
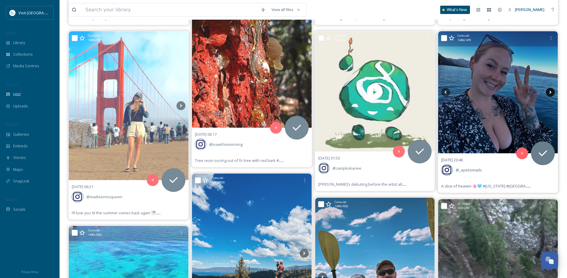
click at [549, 91] on icon at bounding box center [550, 92] width 9 height 9
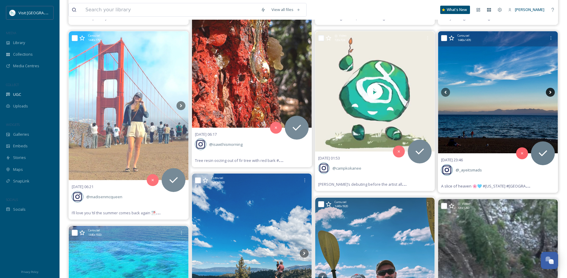
click at [549, 91] on icon at bounding box center [550, 92] width 9 height 9
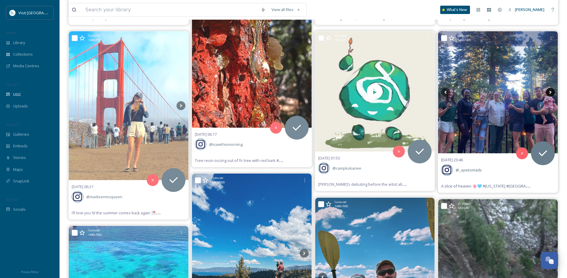
click at [549, 91] on icon at bounding box center [550, 92] width 9 height 9
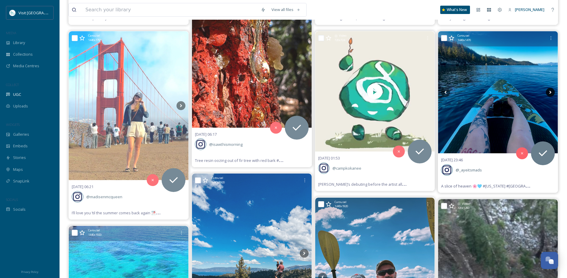
click at [549, 91] on icon at bounding box center [550, 92] width 9 height 9
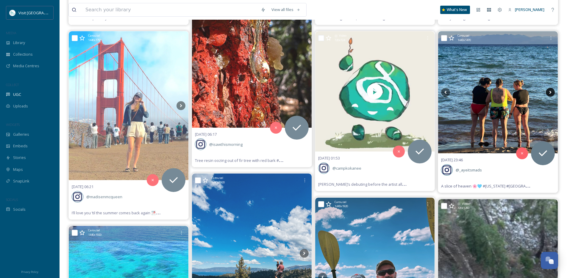
click at [549, 91] on icon at bounding box center [550, 92] width 9 height 9
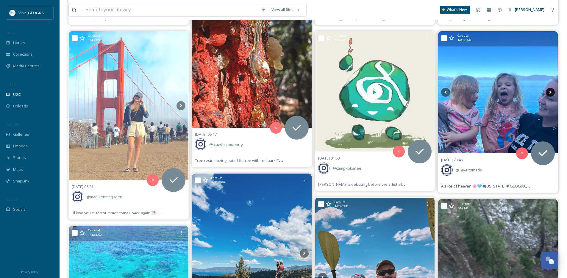
click at [549, 91] on icon at bounding box center [550, 92] width 9 height 9
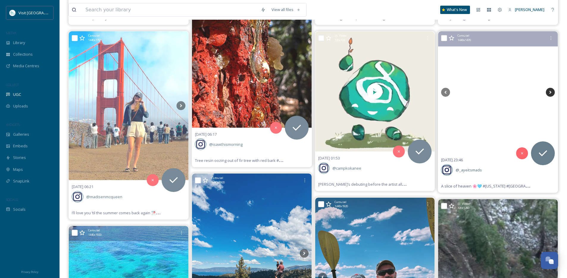
click at [549, 91] on icon at bounding box center [550, 92] width 9 height 9
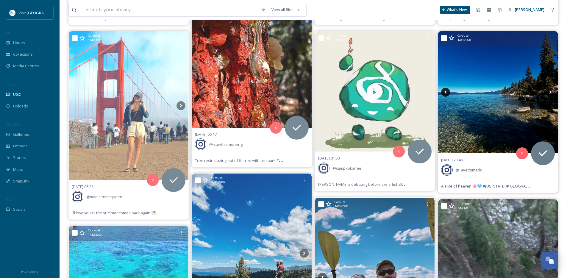
click at [447, 90] on icon at bounding box center [445, 92] width 9 height 9
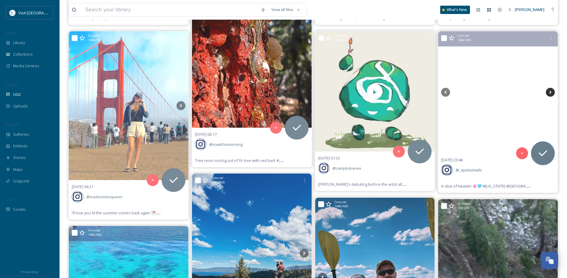
click at [548, 92] on icon at bounding box center [550, 92] width 9 height 9
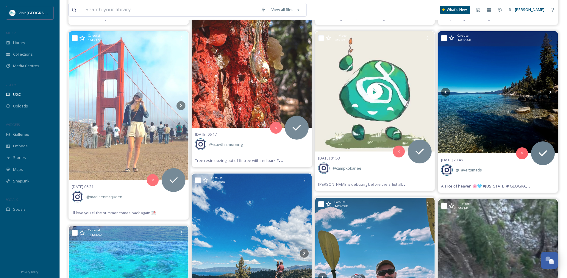
click at [548, 92] on icon at bounding box center [550, 92] width 9 height 9
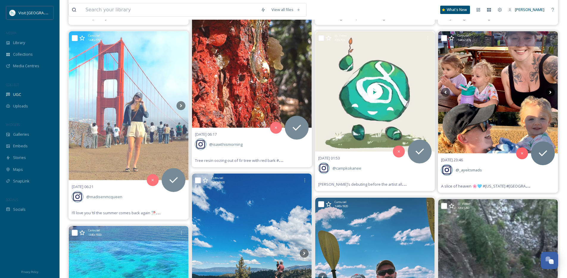
click at [548, 92] on icon at bounding box center [550, 92] width 9 height 9
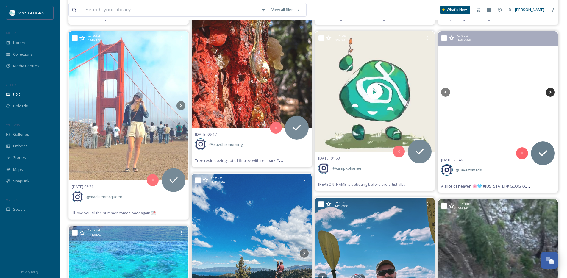
click at [548, 92] on icon at bounding box center [550, 92] width 9 height 9
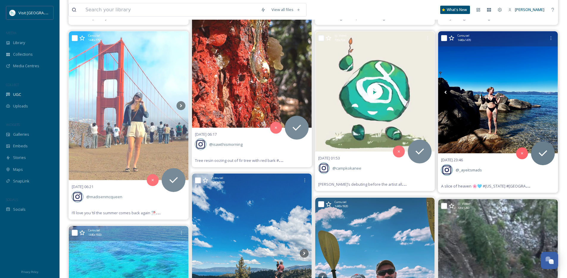
click at [548, 92] on icon at bounding box center [550, 92] width 9 height 9
click at [446, 93] on icon at bounding box center [446, 92] width 2 height 3
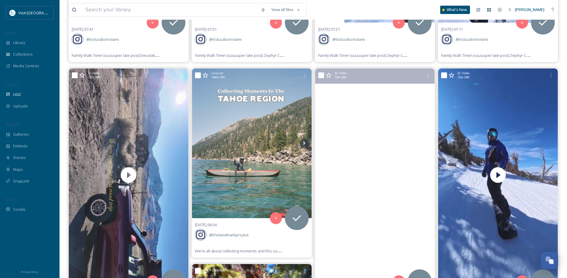
scroll to position [182, 0]
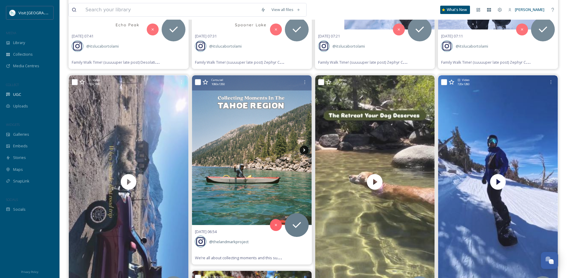
click at [303, 152] on icon at bounding box center [304, 150] width 9 height 9
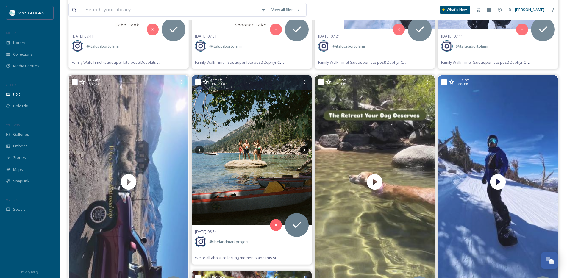
click at [303, 152] on icon at bounding box center [304, 150] width 9 height 9
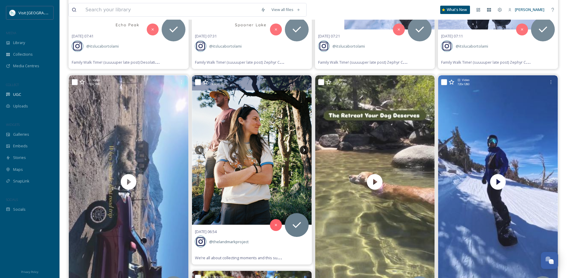
click at [303, 152] on icon at bounding box center [304, 150] width 9 height 9
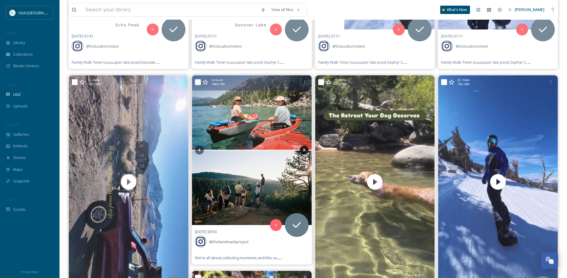
click at [303, 152] on icon at bounding box center [304, 150] width 9 height 9
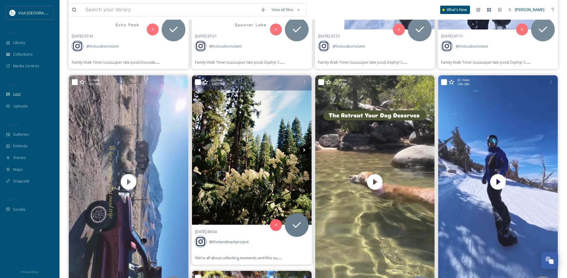
click at [303, 152] on icon at bounding box center [304, 150] width 9 height 9
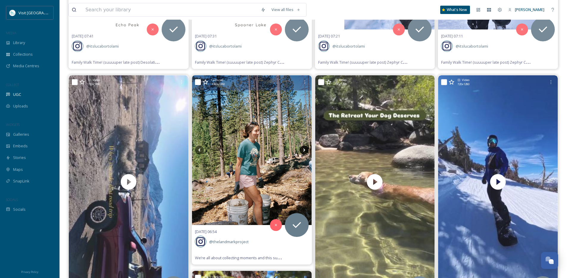
click at [303, 152] on icon at bounding box center [304, 150] width 9 height 9
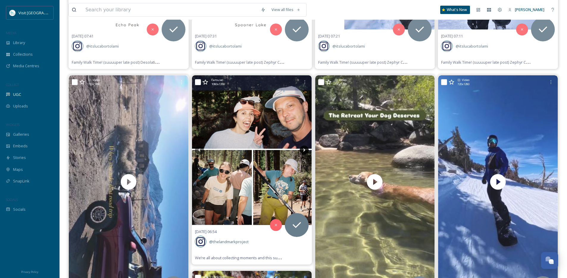
click at [303, 152] on icon at bounding box center [304, 150] width 9 height 9
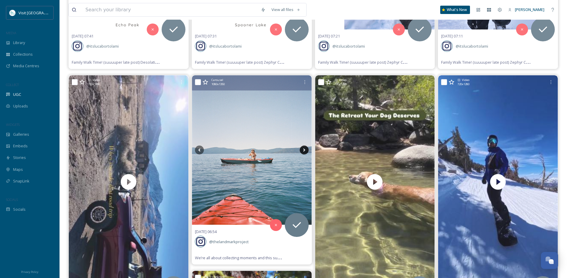
click at [303, 152] on icon at bounding box center [304, 150] width 9 height 9
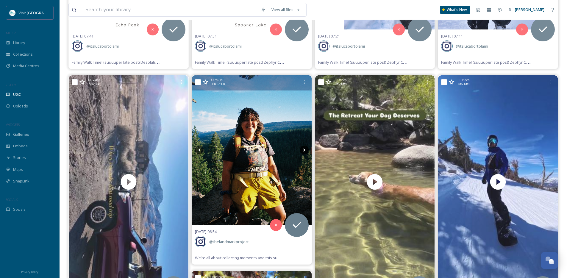
click at [303, 152] on icon at bounding box center [304, 150] width 9 height 9
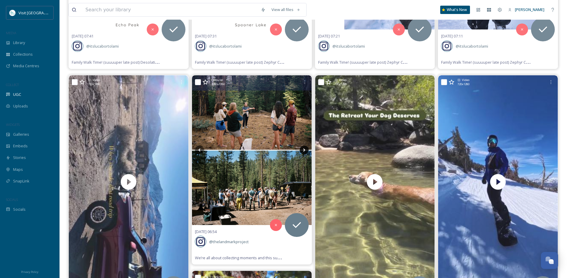
click at [303, 152] on icon at bounding box center [304, 150] width 9 height 9
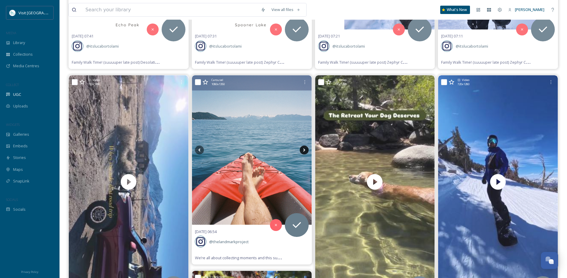
click at [303, 152] on icon at bounding box center [304, 150] width 9 height 9
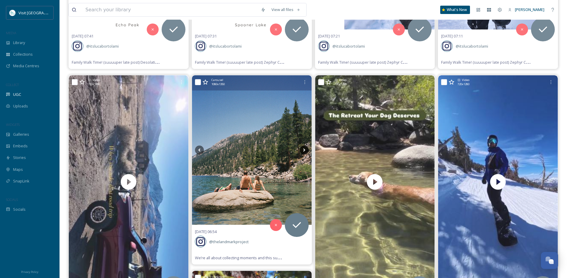
click at [304, 150] on icon at bounding box center [304, 150] width 2 height 3
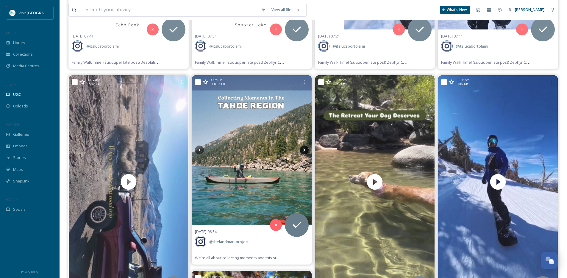
click at [304, 150] on icon at bounding box center [304, 150] width 2 height 3
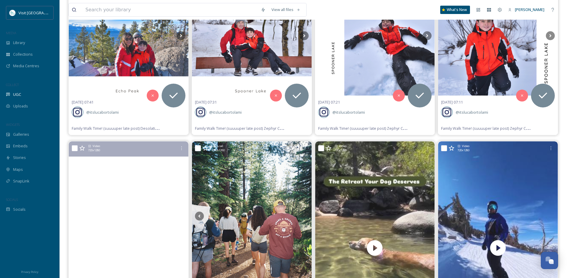
scroll to position [0, 0]
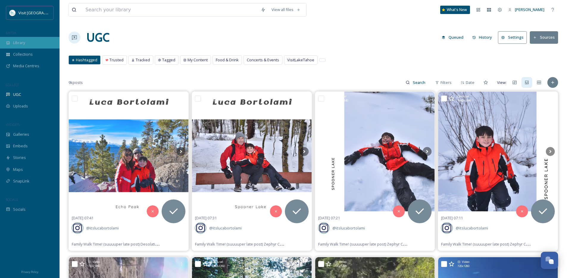
click at [25, 40] on span "Library" at bounding box center [19, 43] width 12 height 6
